Goal: Navigation & Orientation: Find specific page/section

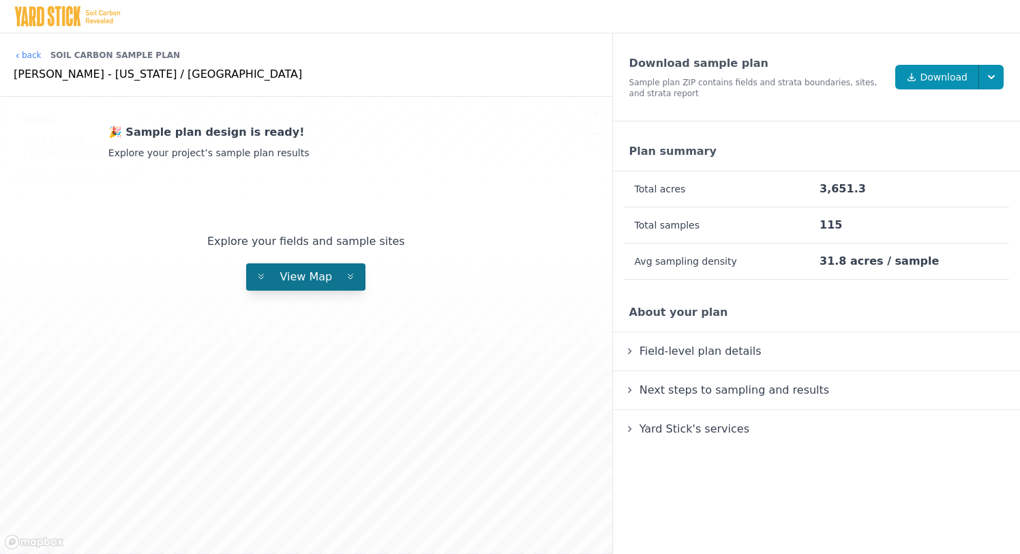
click at [306, 273] on span "View Map" at bounding box center [306, 276] width 74 height 13
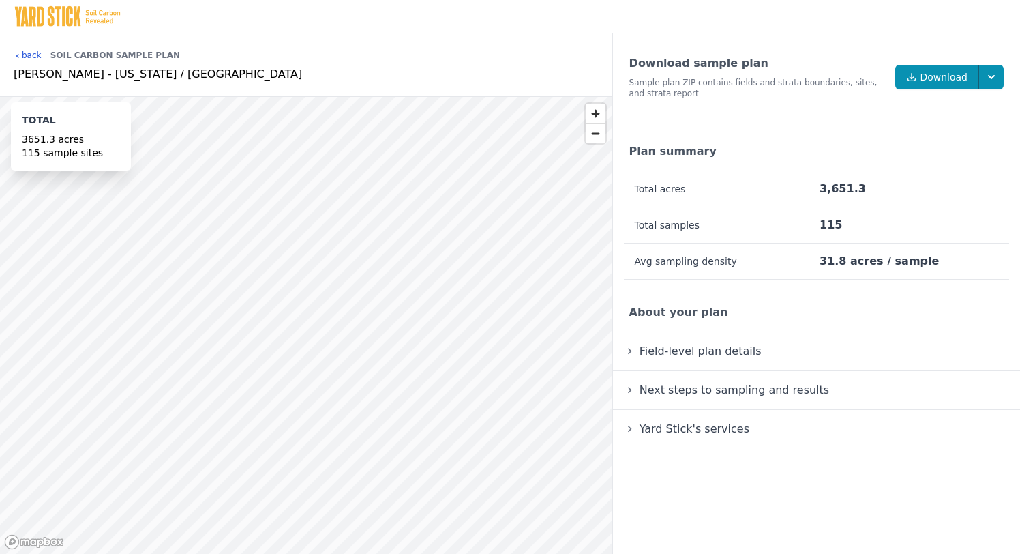
click at [27, 56] on link "back" at bounding box center [28, 55] width 28 height 11
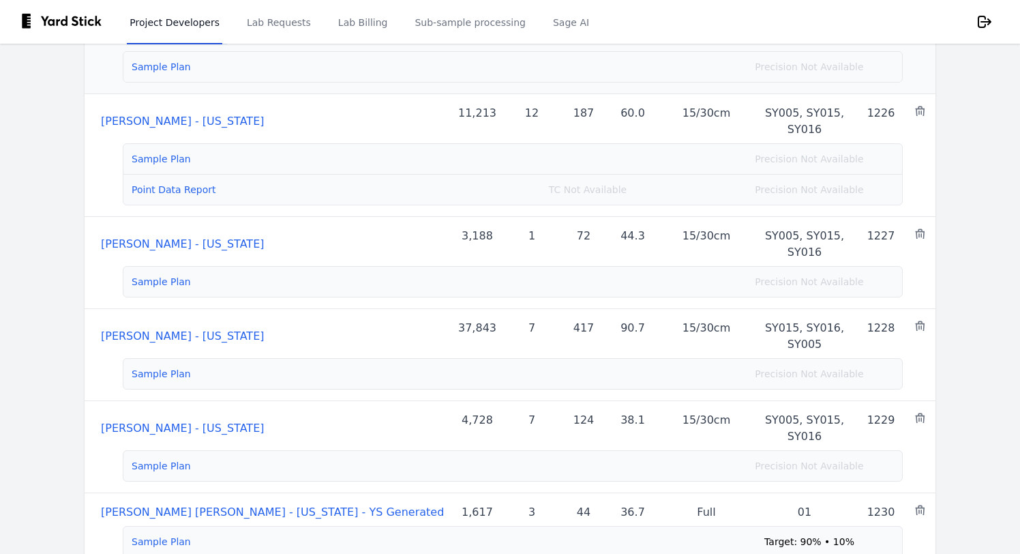
scroll to position [190, 0]
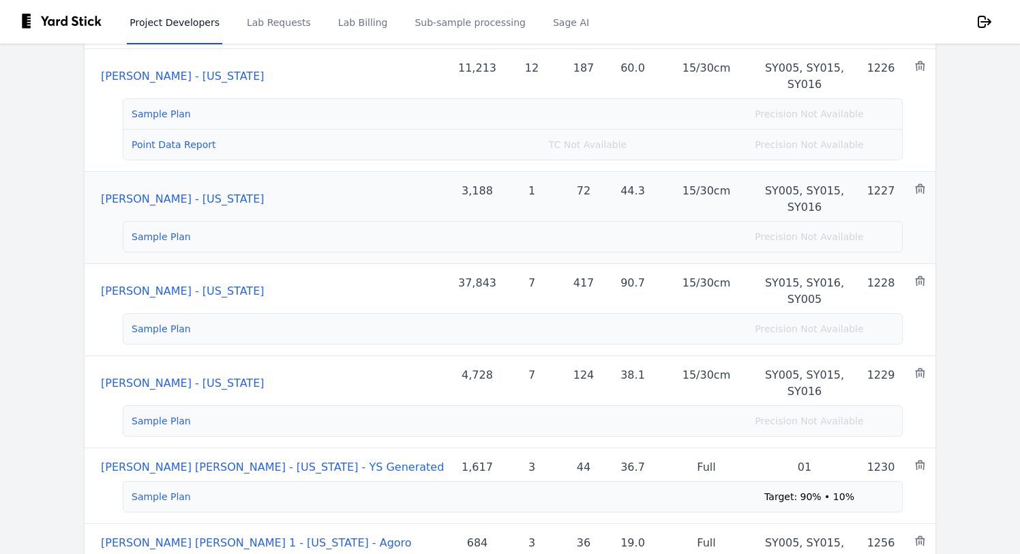
click at [162, 226] on li "Sample Plan Precision Not Available" at bounding box center [512, 237] width 778 height 30
click at [162, 241] on link "Sample Plan" at bounding box center [161, 236] width 59 height 11
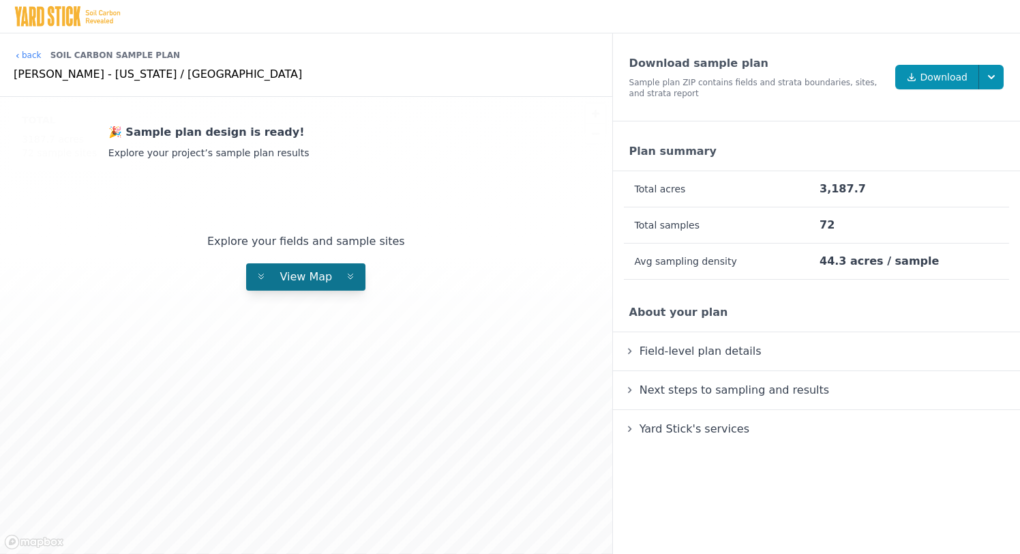
click at [275, 286] on button "View Map" at bounding box center [305, 276] width 119 height 27
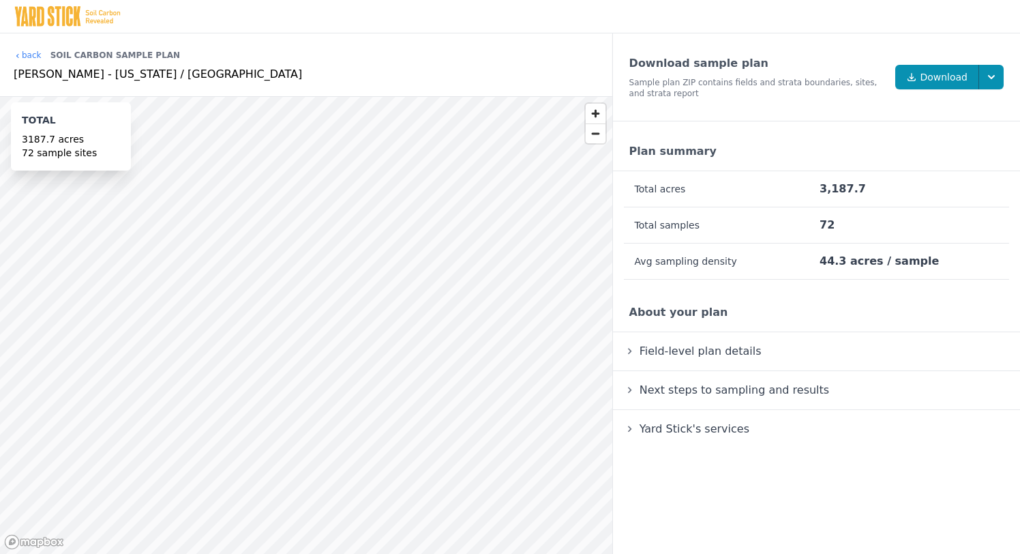
click at [699, 350] on span "Field-level plan details" at bounding box center [700, 351] width 127 height 18
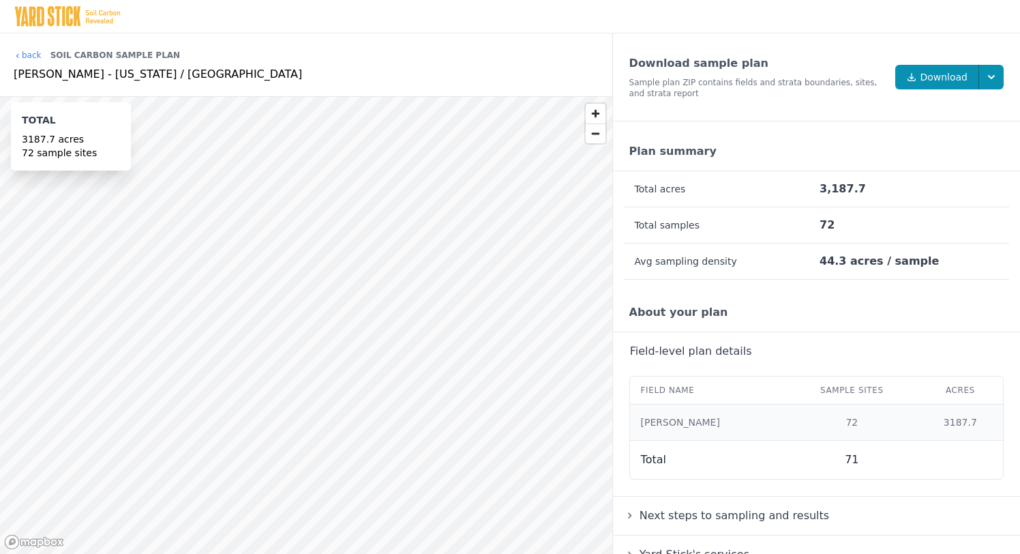
scroll to position [20, 0]
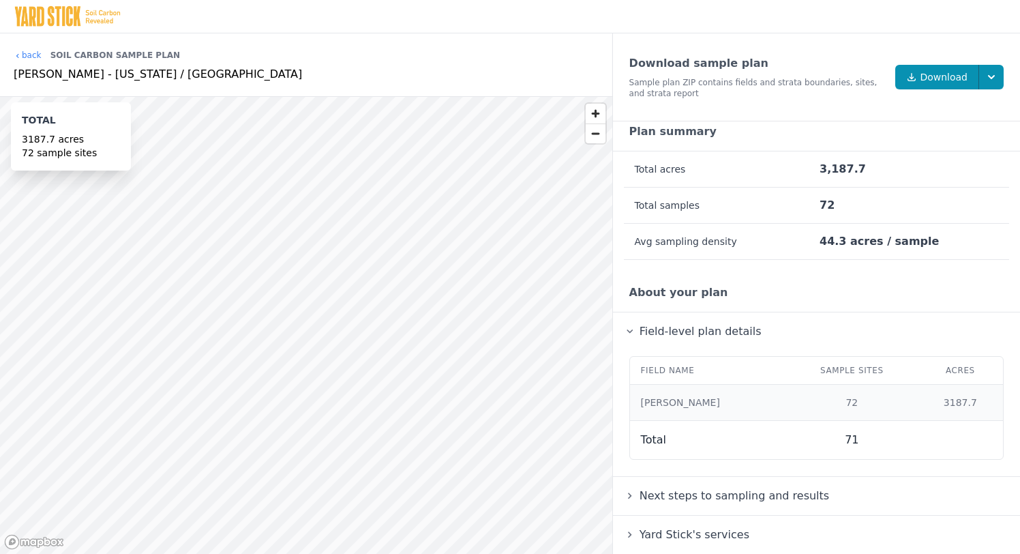
click at [695, 489] on span "Next steps to sampling and results" at bounding box center [734, 495] width 195 height 18
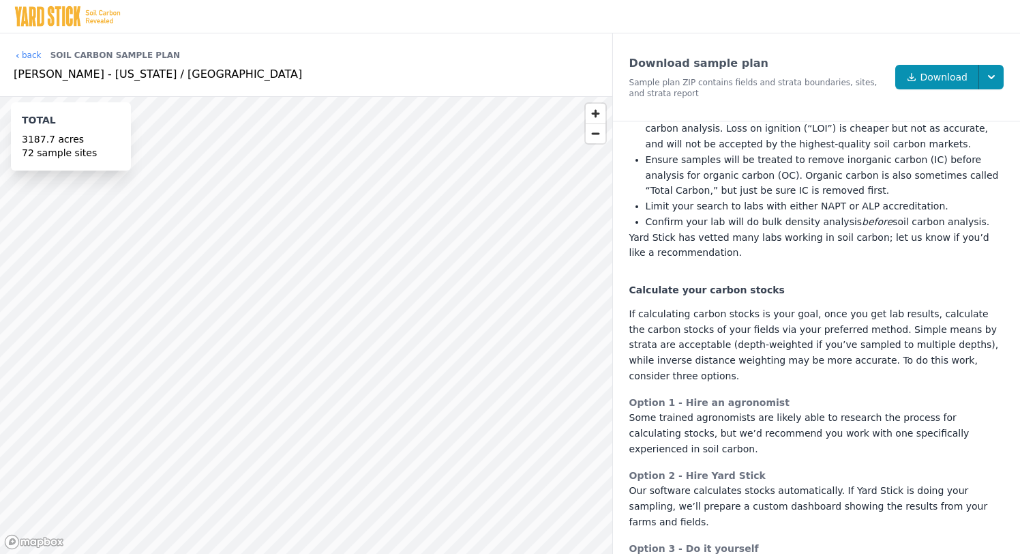
scroll to position [826, 0]
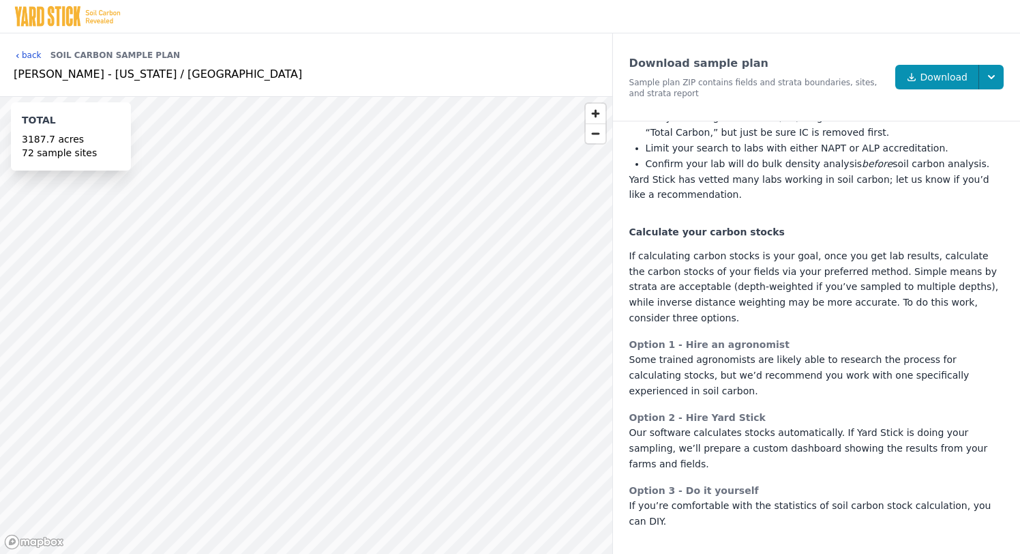
click at [35, 57] on link "back" at bounding box center [28, 55] width 28 height 11
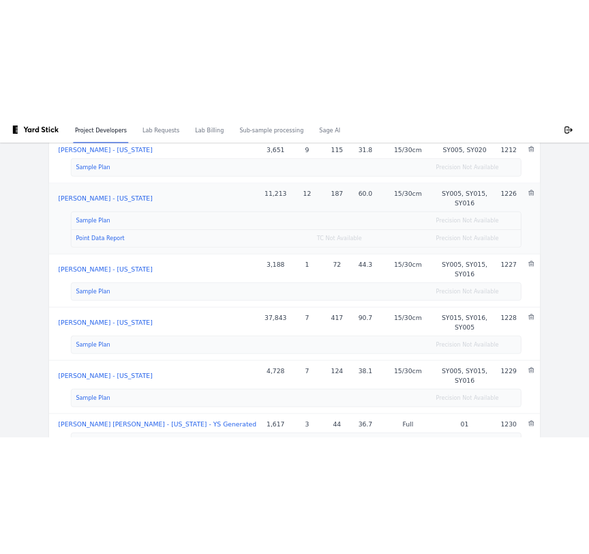
scroll to position [125, 0]
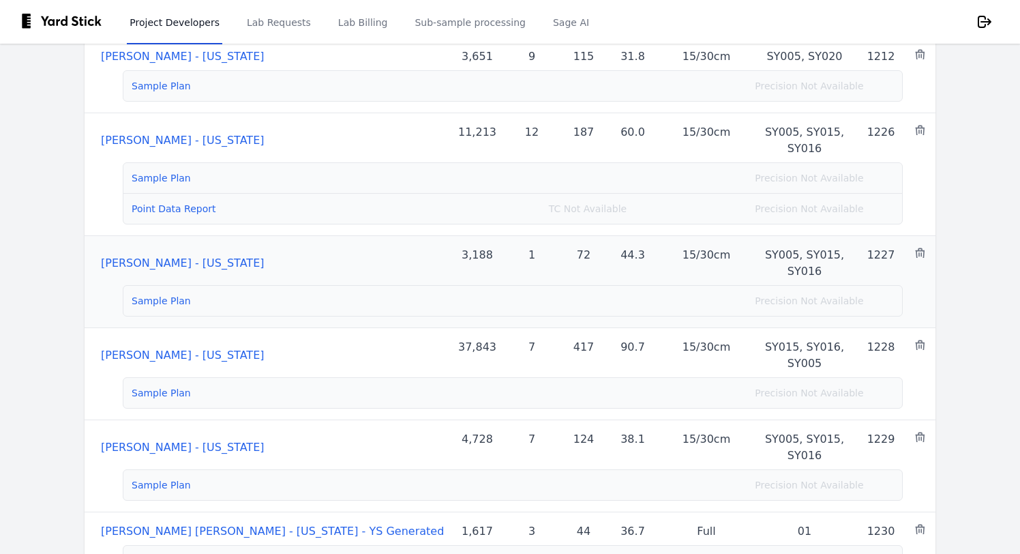
click at [187, 261] on link "Lance Zweygardt - Oregon" at bounding box center [182, 262] width 163 height 13
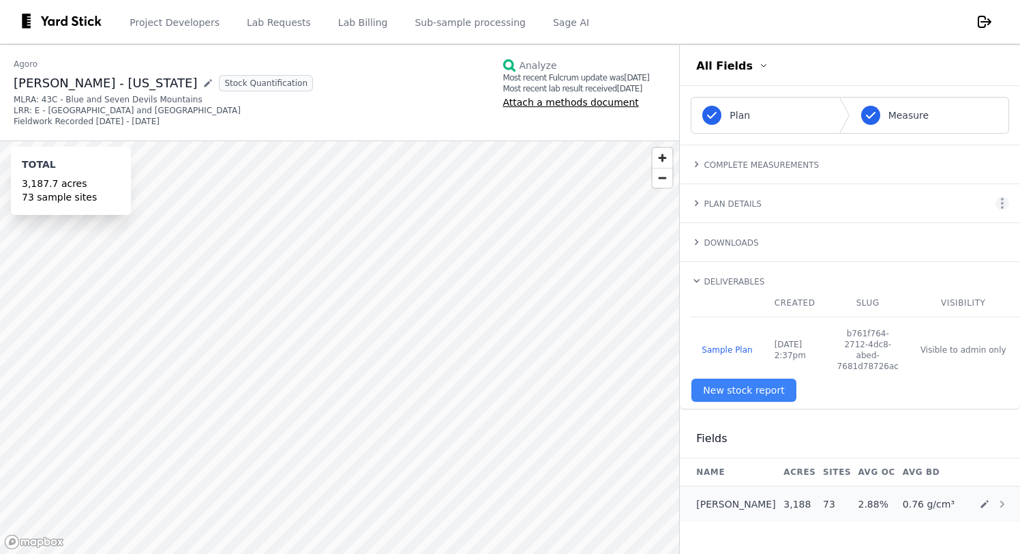
click at [737, 208] on h4 "Plan Details" at bounding box center [731, 204] width 57 height 10
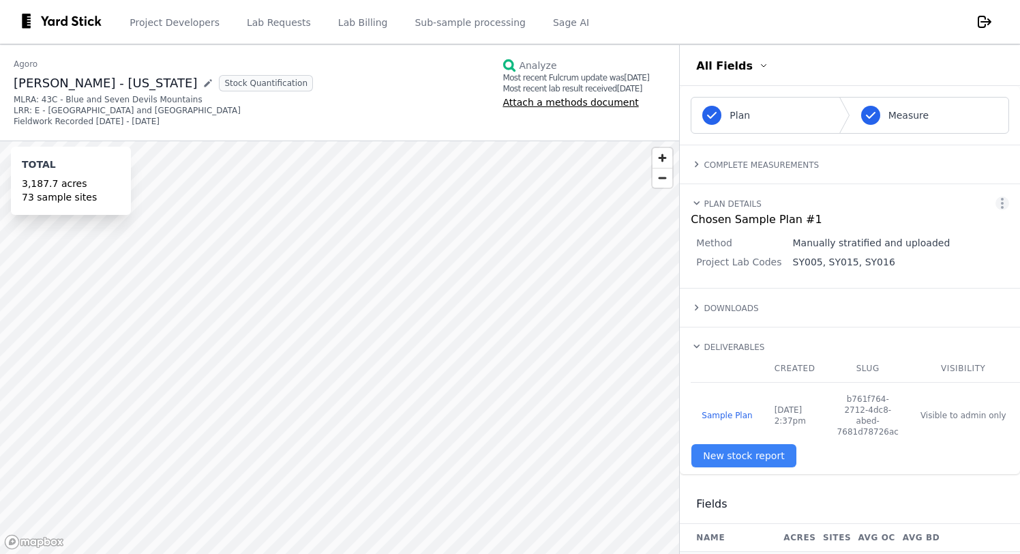
click at [753, 314] on summary "Downloads" at bounding box center [850, 307] width 318 height 16
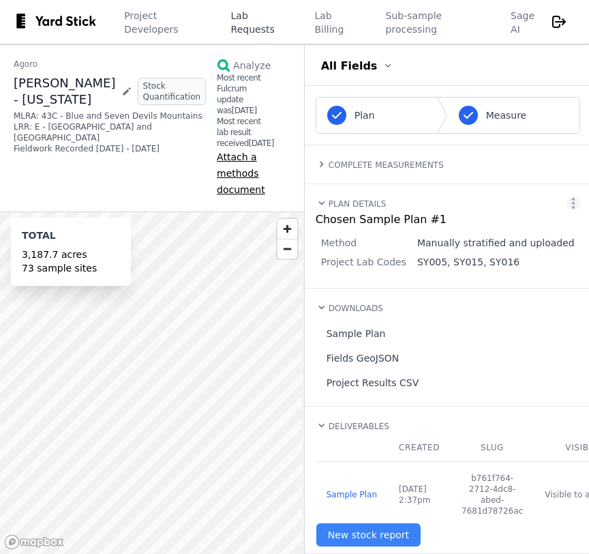
click at [253, 27] on link "Lab Requests" at bounding box center [259, 21] width 62 height 45
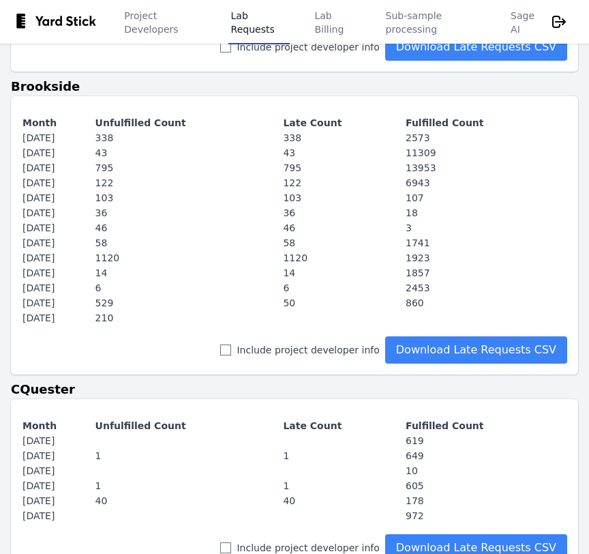
scroll to position [181, 0]
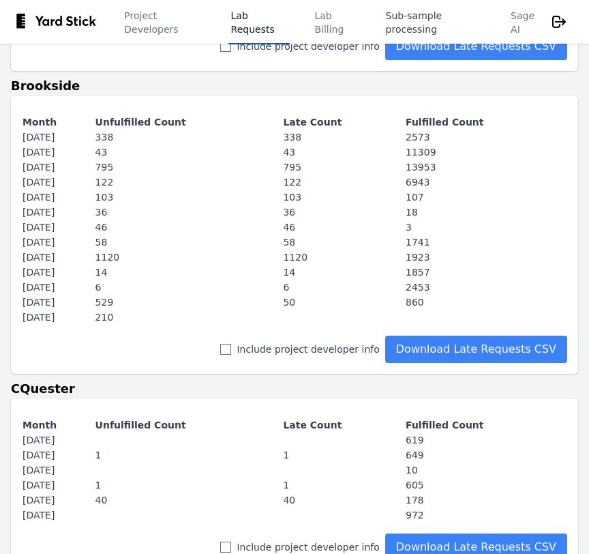
click at [429, 30] on link "Sub-sample processing" at bounding box center [435, 21] width 104 height 45
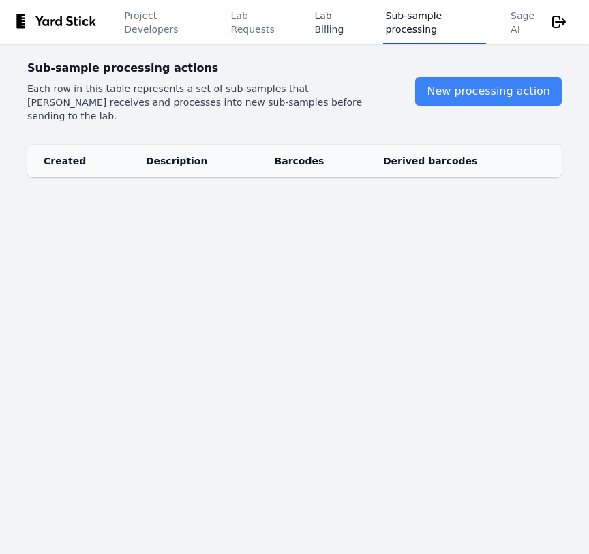
click at [335, 20] on link "Lab Billing" at bounding box center [336, 21] width 49 height 45
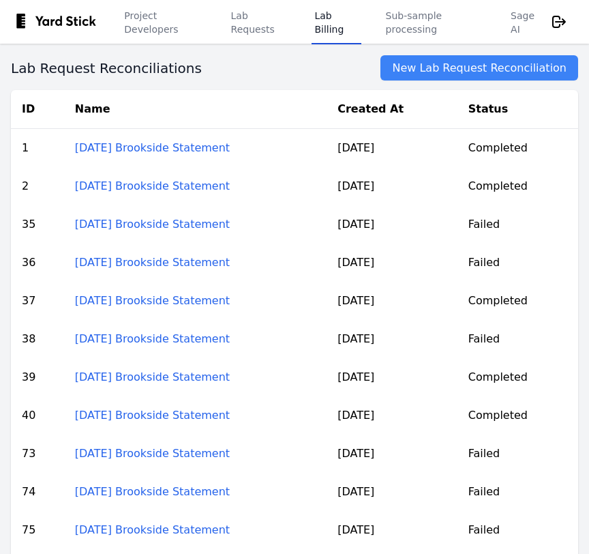
drag, startPoint x: 145, startPoint y: 149, endPoint x: 226, endPoint y: 76, distance: 108.6
